Goal: Task Accomplishment & Management: Complete application form

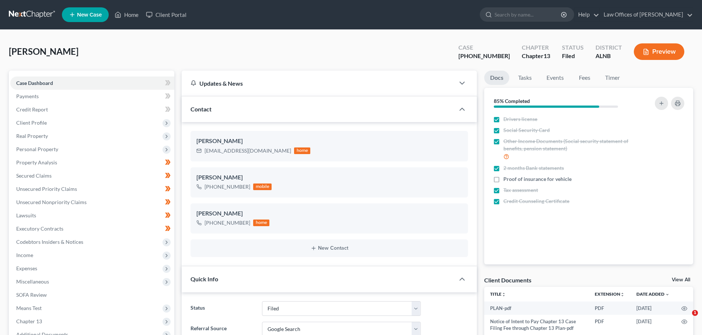
select select "3"
select select "4"
click at [86, 14] on span "New Case" at bounding box center [89, 15] width 25 height 6
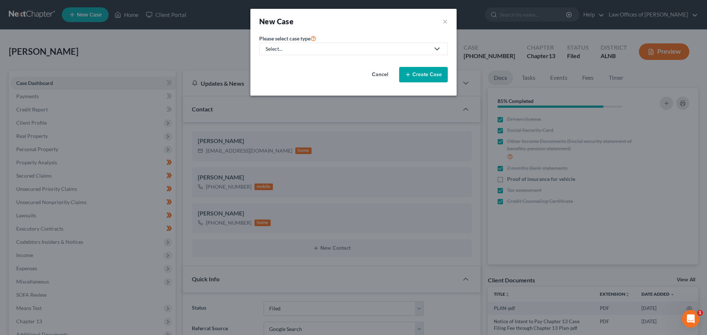
click at [436, 45] on icon at bounding box center [437, 49] width 9 height 9
click at [292, 63] on div "Bankruptcy" at bounding box center [279, 63] width 27 height 7
select select "1"
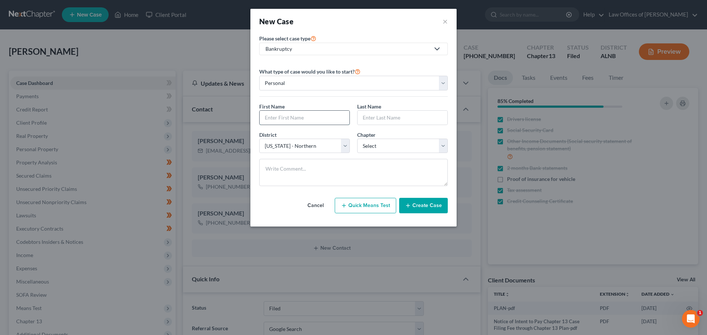
click at [337, 119] on input "text" at bounding box center [305, 118] width 90 height 14
type input "[PERSON_NAME]"
click at [407, 120] on input "text" at bounding box center [403, 118] width 90 height 14
type input "[PERSON_NAME]"
click at [444, 144] on select "Select 7 11 12 13" at bounding box center [402, 146] width 91 height 15
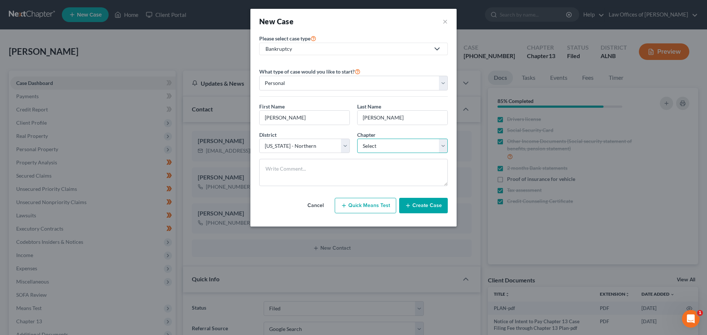
select select "3"
click at [357, 139] on select "Select 7 11 12 13" at bounding box center [402, 146] width 91 height 15
click at [437, 204] on button "Create Case" at bounding box center [423, 205] width 49 height 15
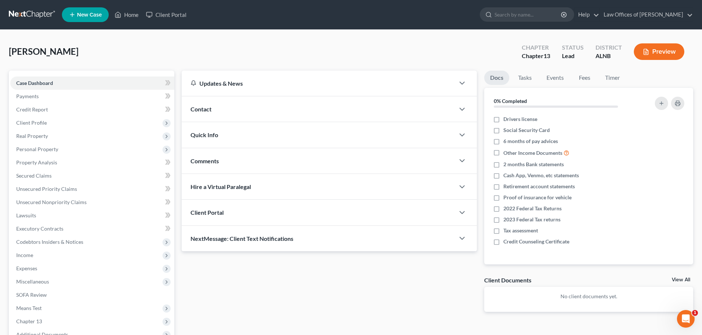
click at [457, 109] on div at bounding box center [465, 109] width 22 height 15
click at [461, 108] on icon "button" at bounding box center [461, 109] width 9 height 9
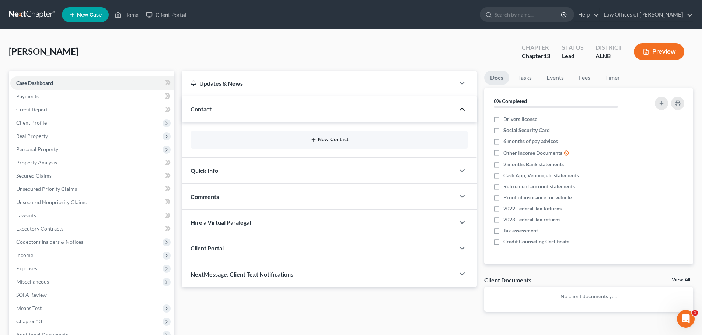
click at [348, 140] on button "New Contact" at bounding box center [329, 140] width 266 height 6
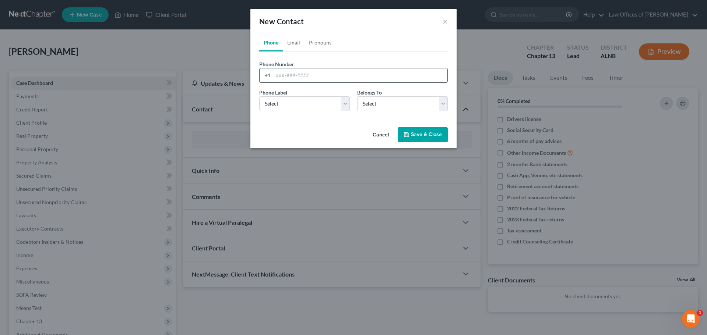
click at [304, 73] on input "tel" at bounding box center [360, 75] width 174 height 14
paste input "[PHONE_NUMBER]"
type input "[PHONE_NUMBER]"
click at [346, 102] on select "Select Mobile Home Work Other" at bounding box center [304, 103] width 91 height 15
select select "0"
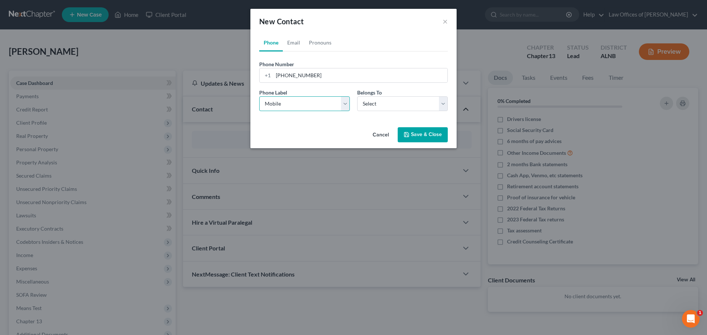
click at [259, 96] on select "Select Mobile Home Work Other" at bounding box center [304, 103] width 91 height 15
click at [445, 108] on select "Select Client Other" at bounding box center [402, 103] width 91 height 15
select select "0"
click at [357, 96] on select "Select Client Other" at bounding box center [402, 103] width 91 height 15
click at [292, 45] on link "Email" at bounding box center [294, 43] width 22 height 18
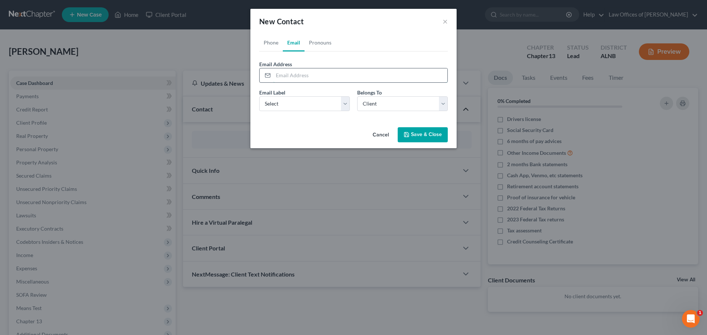
click at [355, 77] on input "email" at bounding box center [360, 75] width 174 height 14
paste input "[EMAIL_ADDRESS][DOMAIN_NAME]"
type input "[EMAIL_ADDRESS][DOMAIN_NAME]"
click at [342, 106] on select "Select Home Work Other" at bounding box center [304, 103] width 91 height 15
select select "0"
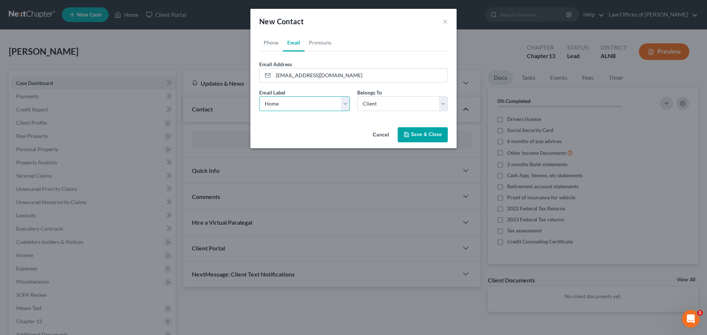
click at [259, 96] on select "Select Home Work Other" at bounding box center [304, 103] width 91 height 15
click at [444, 104] on select "Select Client Other" at bounding box center [402, 103] width 91 height 15
click at [357, 96] on select "Select Client Other" at bounding box center [402, 103] width 91 height 15
click at [424, 133] on button "Save & Close" at bounding box center [423, 134] width 50 height 15
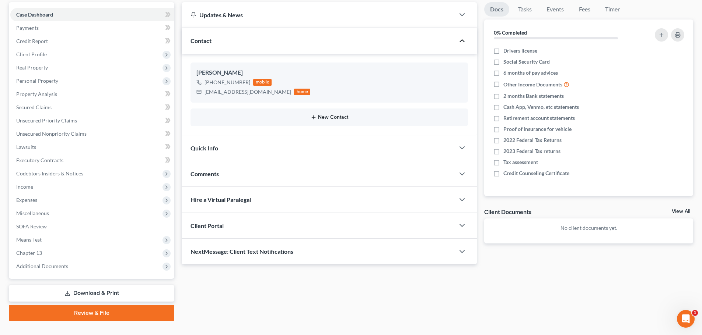
scroll to position [74, 0]
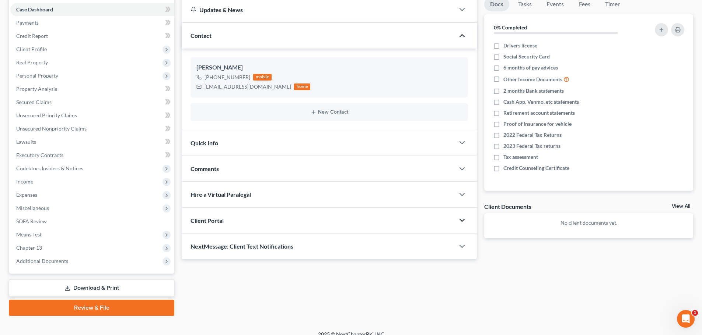
click at [462, 221] on icon "button" at bounding box center [461, 220] width 9 height 9
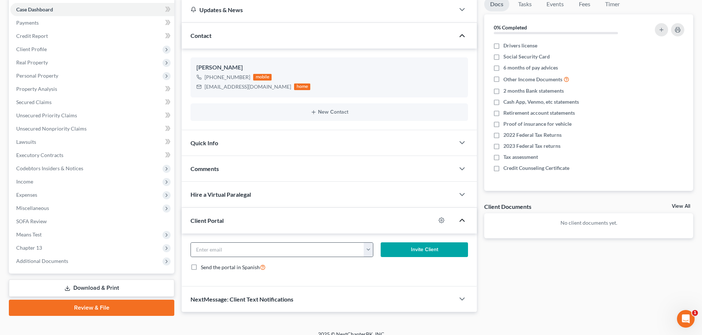
click at [369, 251] on button "button" at bounding box center [367, 250] width 9 height 14
click at [375, 268] on link "[EMAIL_ADDRESS][DOMAIN_NAME]" at bounding box center [413, 266] width 101 height 13
type input "[EMAIL_ADDRESS][DOMAIN_NAME]"
click at [427, 252] on button "Invite Client" at bounding box center [424, 250] width 88 height 15
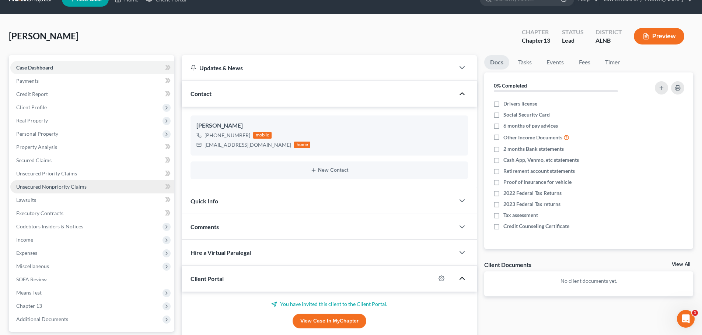
scroll to position [0, 0]
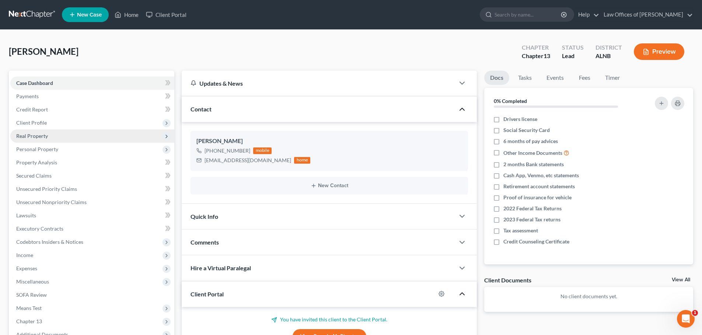
click at [50, 138] on span "Real Property" at bounding box center [92, 136] width 164 height 13
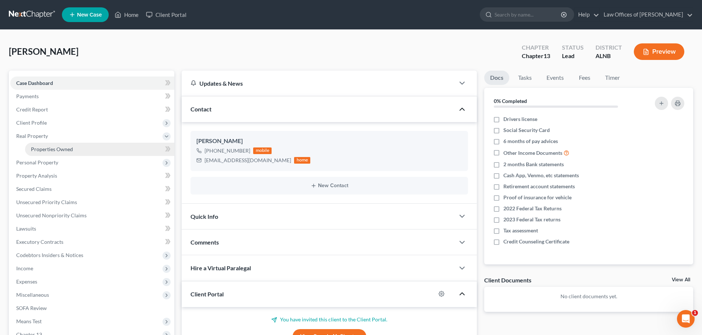
click at [57, 148] on span "Properties Owned" at bounding box center [52, 149] width 42 height 6
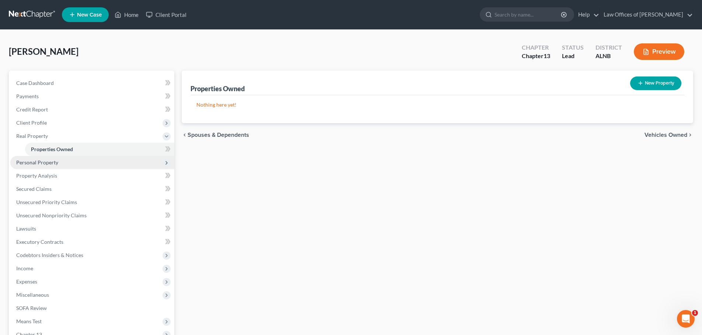
click at [59, 160] on span "Personal Property" at bounding box center [92, 162] width 164 height 13
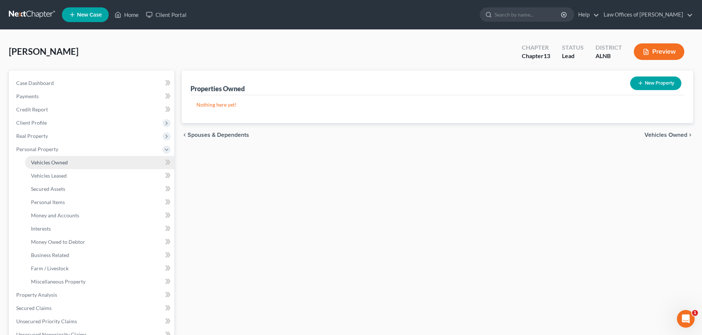
click at [64, 161] on span "Vehicles Owned" at bounding box center [49, 162] width 37 height 6
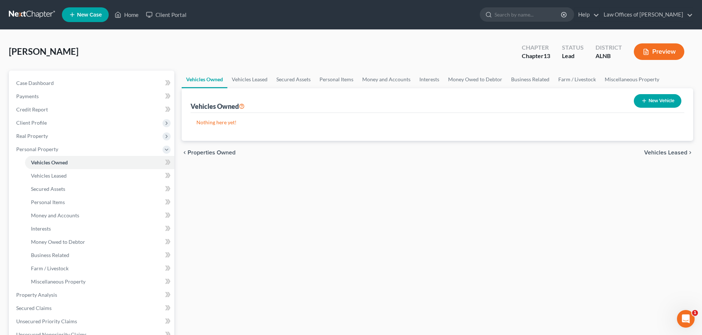
click at [641, 101] on icon "button" at bounding box center [644, 101] width 6 height 6
select select "0"
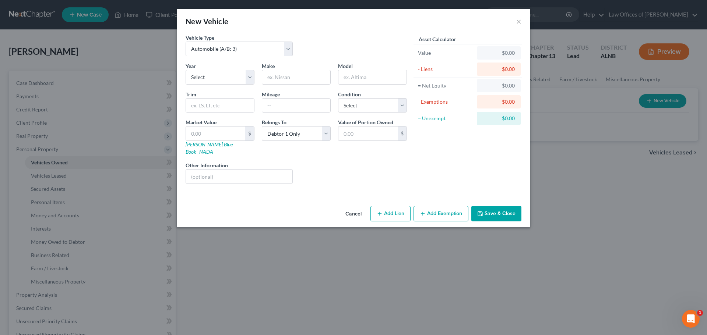
click at [352, 207] on button "Cancel" at bounding box center [354, 214] width 28 height 15
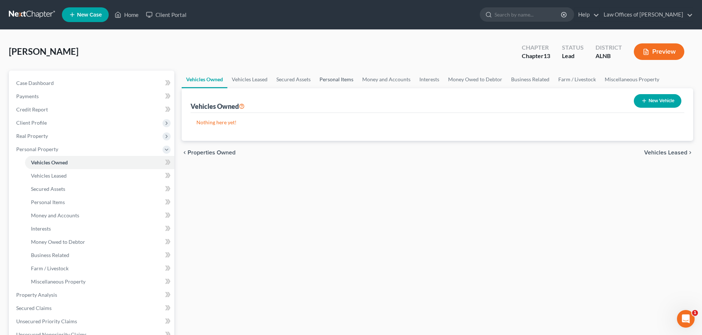
click at [346, 78] on link "Personal Items" at bounding box center [336, 80] width 43 height 18
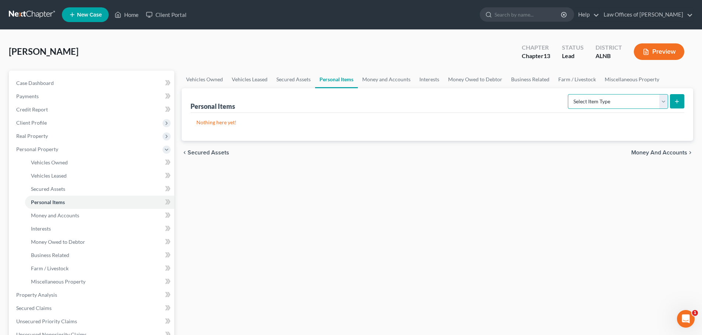
click at [663, 103] on select "Select Item Type Clothing (A/B: 11) Collectibles Of Value (A/B: 8) Electronics …" at bounding box center [617, 101] width 100 height 15
select select "clothing"
click at [569, 94] on select "Select Item Type Clothing (A/B: 11) Collectibles Of Value (A/B: 8) Electronics …" at bounding box center [617, 101] width 100 height 15
click at [679, 100] on icon "submit" at bounding box center [677, 102] width 6 height 6
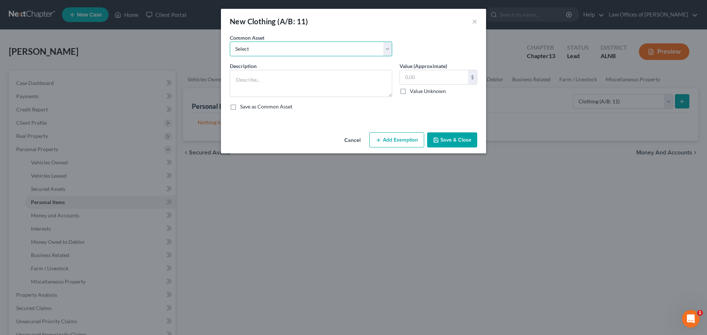
click at [388, 49] on select "Select Clothing and personal" at bounding box center [311, 49] width 162 height 15
select select "0"
click at [230, 42] on select "Select Clothing and personal" at bounding box center [311, 49] width 162 height 15
type textarea "Clothing and personal"
type input "300.00"
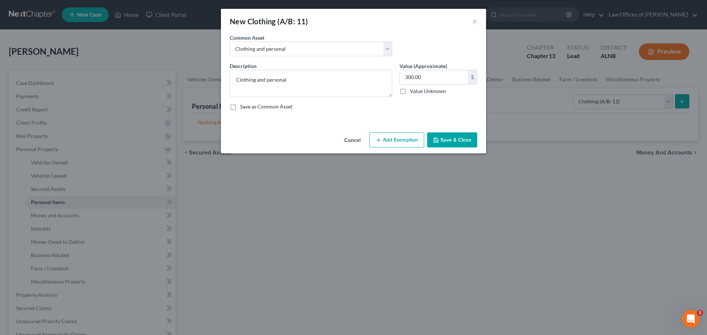
click at [352, 140] on button "Cancel" at bounding box center [352, 140] width 28 height 15
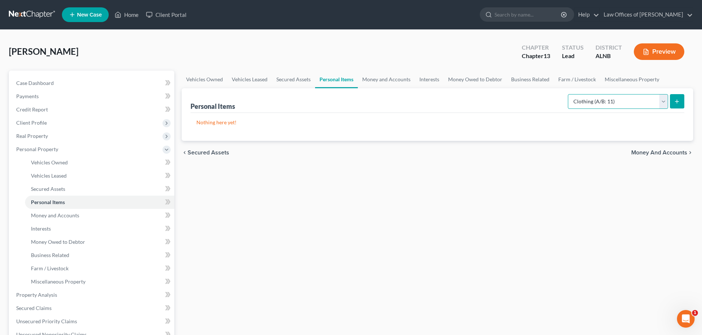
click at [663, 103] on select "Select Item Type Clothing (A/B: 11) Collectibles Of Value (A/B: 8) Electronics …" at bounding box center [617, 101] width 100 height 15
click at [389, 79] on link "Money and Accounts" at bounding box center [386, 80] width 57 height 18
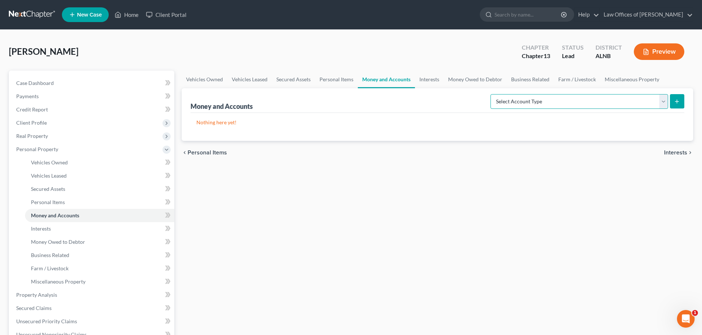
click at [667, 102] on select "Select Account Type Brokerage (A/B: 18, SOFA: 20) Cash on Hand (A/B: 16) Certif…" at bounding box center [579, 101] width 178 height 15
click at [430, 80] on link "Interests" at bounding box center [429, 80] width 29 height 18
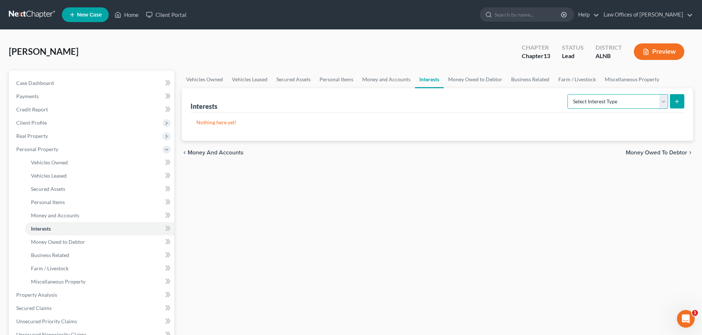
click at [665, 105] on select "Select Interest Type 401K (A/B: 21) Annuity (A/B: 23) Bond (A/B: 18) Education …" at bounding box center [617, 101] width 101 height 15
click at [422, 50] on div "[PERSON_NAME] Upgraded Chapter Chapter 13 Status Lead District ALNB Preview" at bounding box center [351, 55] width 684 height 32
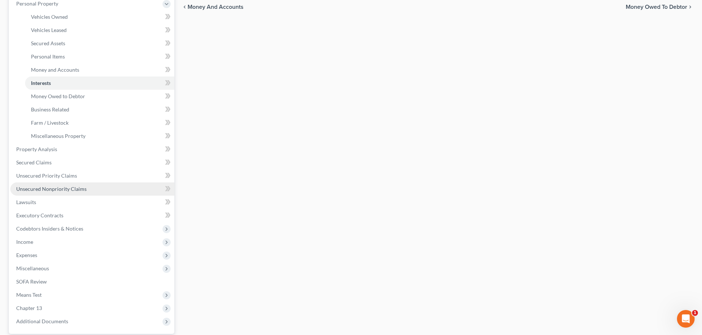
scroll to position [147, 0]
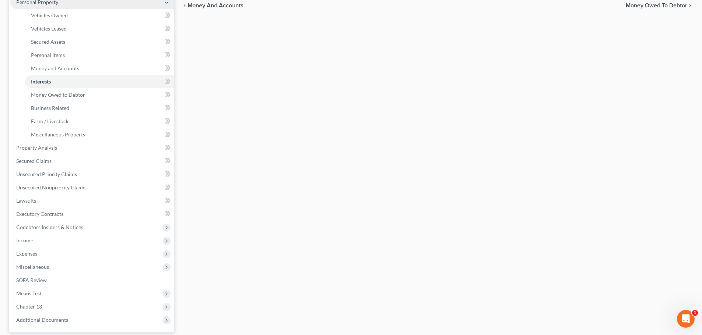
click at [167, 5] on icon at bounding box center [167, 3] width 6 height 6
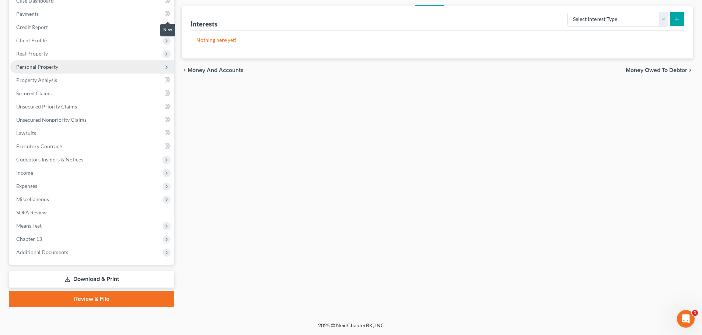
scroll to position [82, 0]
click at [139, 186] on span "Expenses" at bounding box center [92, 186] width 164 height 13
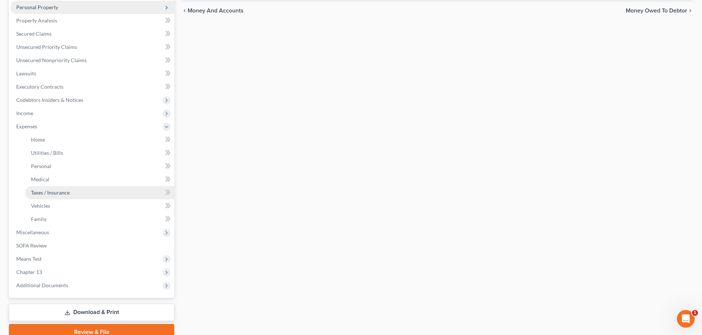
scroll to position [147, 0]
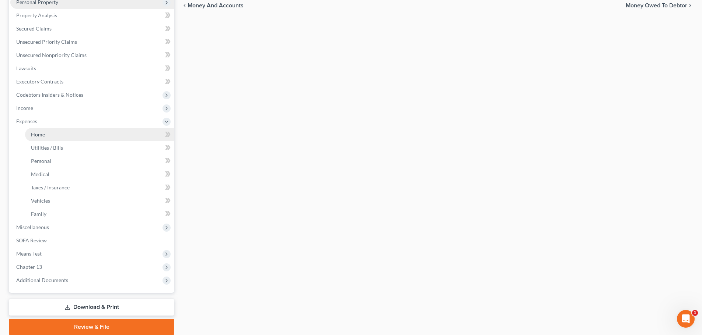
click at [59, 136] on link "Home" at bounding box center [99, 134] width 149 height 13
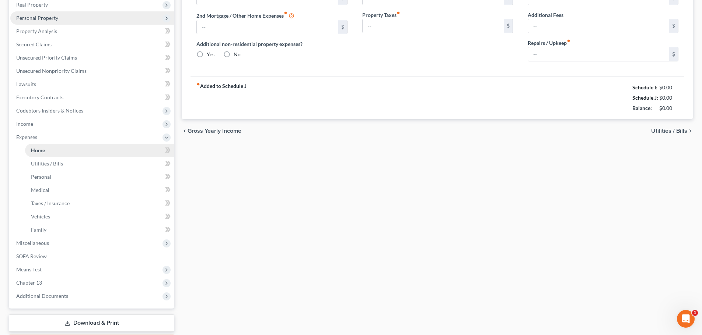
type input "0.00"
radio input "true"
type input "0.00"
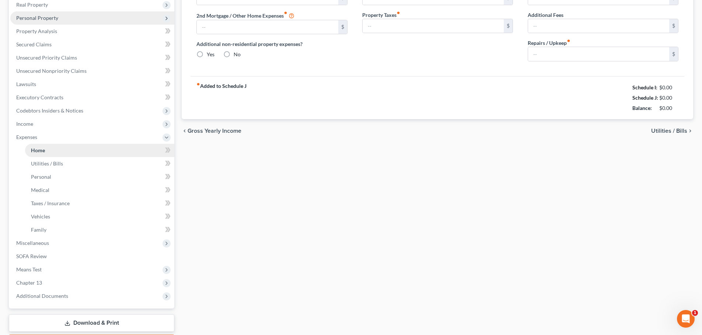
type input "0.00"
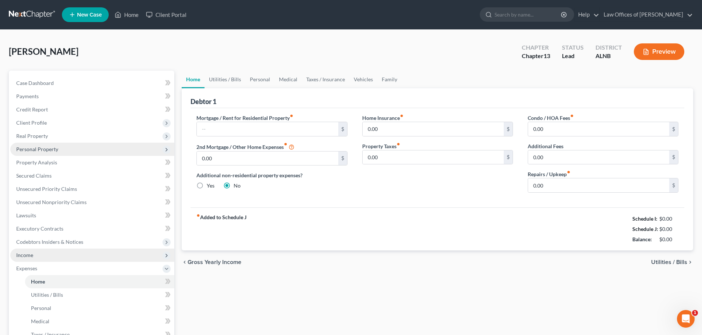
click at [164, 257] on icon at bounding box center [167, 256] width 6 height 6
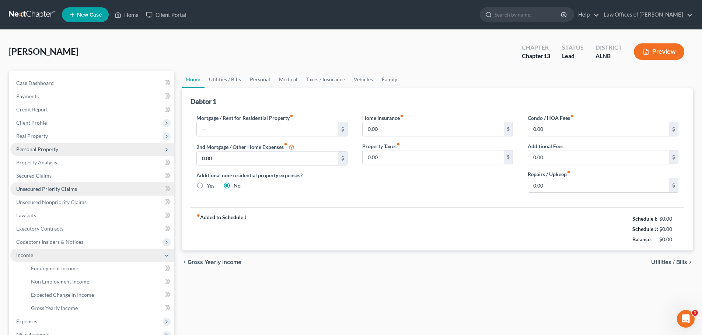
click at [52, 189] on span "Unsecured Priority Claims" at bounding box center [46, 189] width 61 height 6
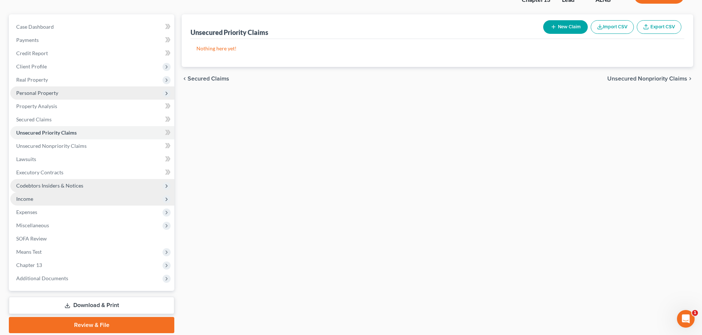
scroll to position [74, 0]
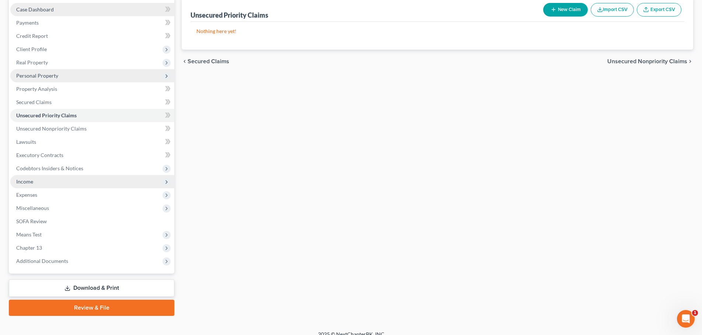
click at [55, 10] on link "Case Dashboard" at bounding box center [92, 9] width 164 height 13
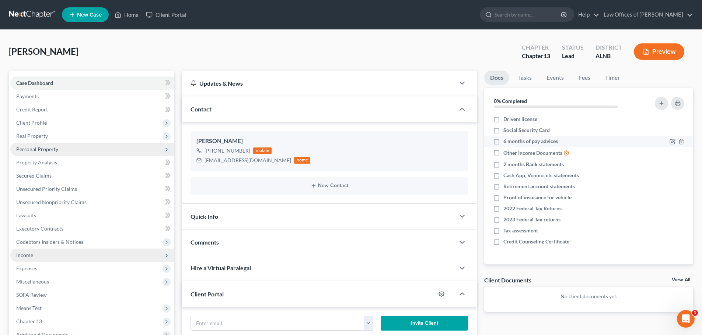
click at [503, 143] on label "6 months of pay advices" at bounding box center [530, 141] width 55 height 7
click at [506, 143] on input "6 months of pay advices" at bounding box center [508, 140] width 5 height 5
checkbox input "true"
click at [682, 153] on icon "button" at bounding box center [680, 153] width 3 height 5
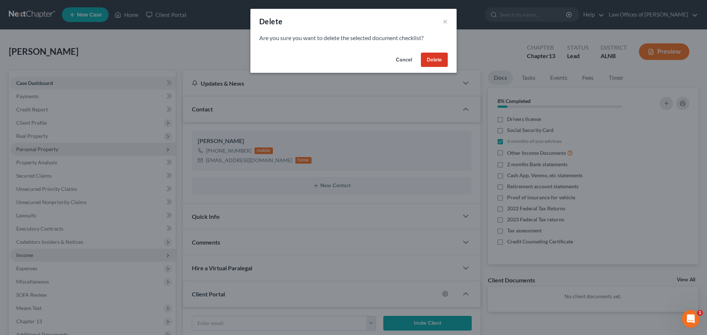
click at [436, 59] on button "Delete" at bounding box center [434, 60] width 27 height 15
